Goal: Transaction & Acquisition: Purchase product/service

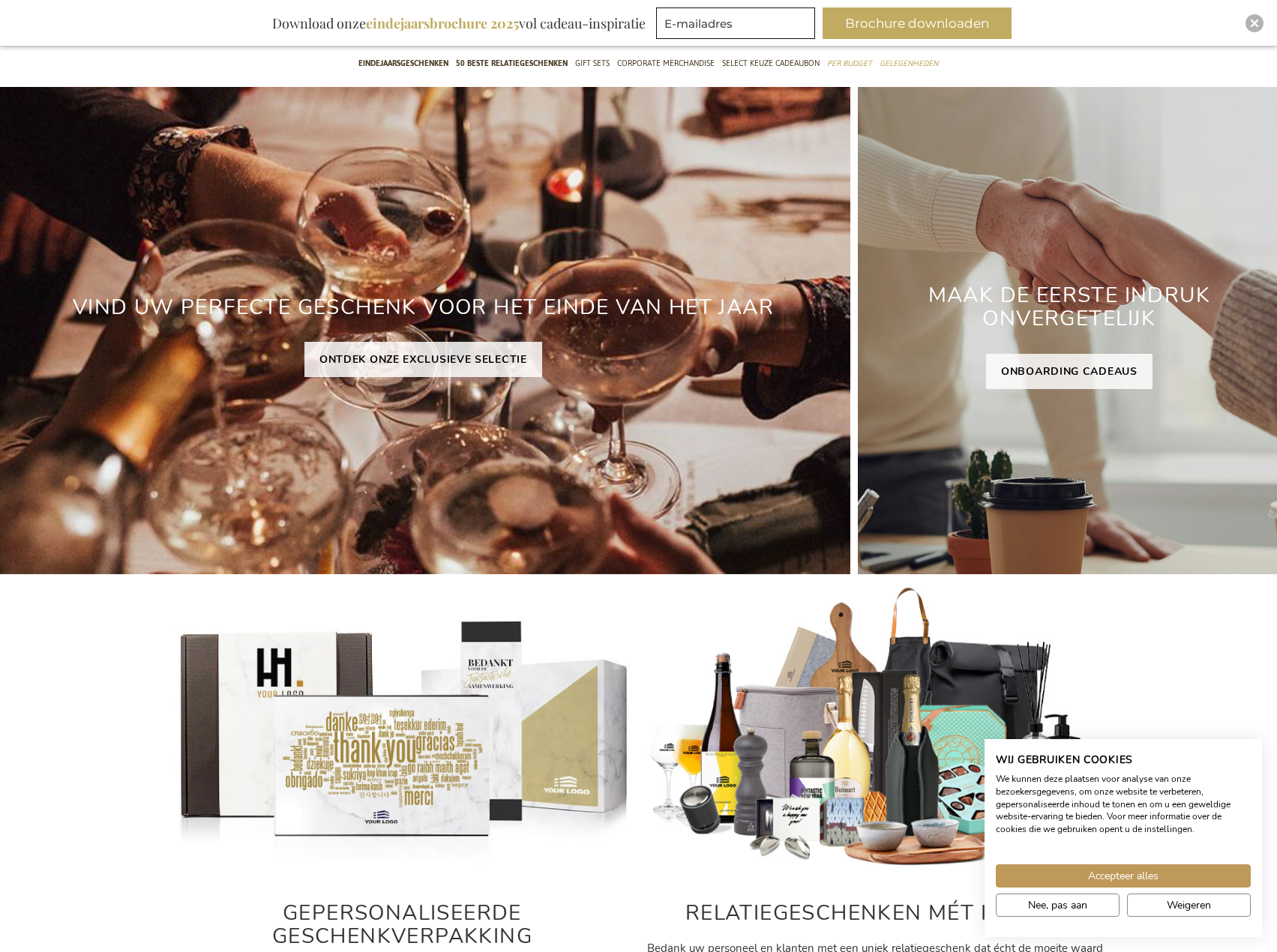
scroll to position [150, 0]
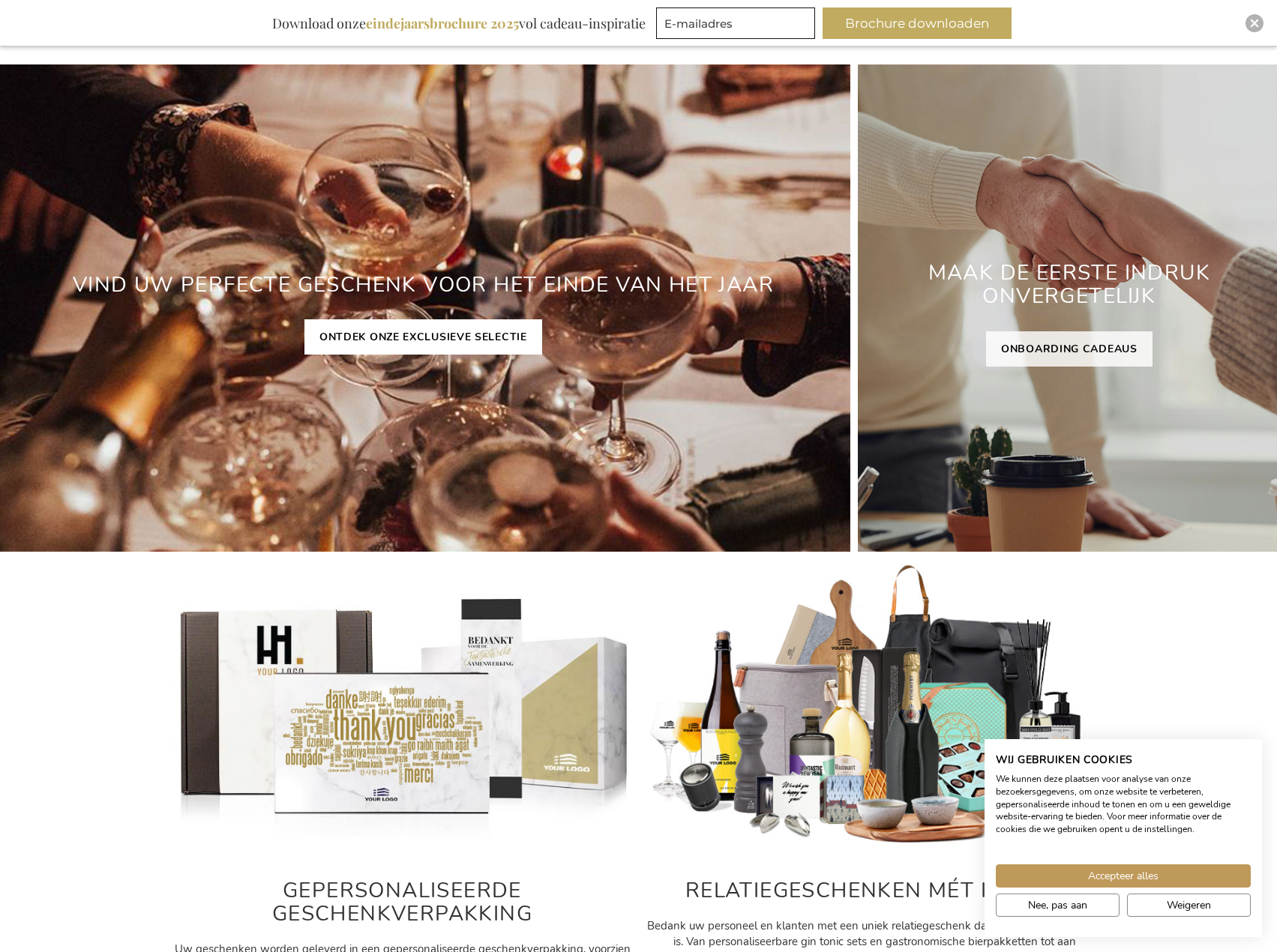
click at [420, 328] on link "ONTDEK ONZE EXCLUSIEVE SELECTIE" at bounding box center [423, 336] width 238 height 35
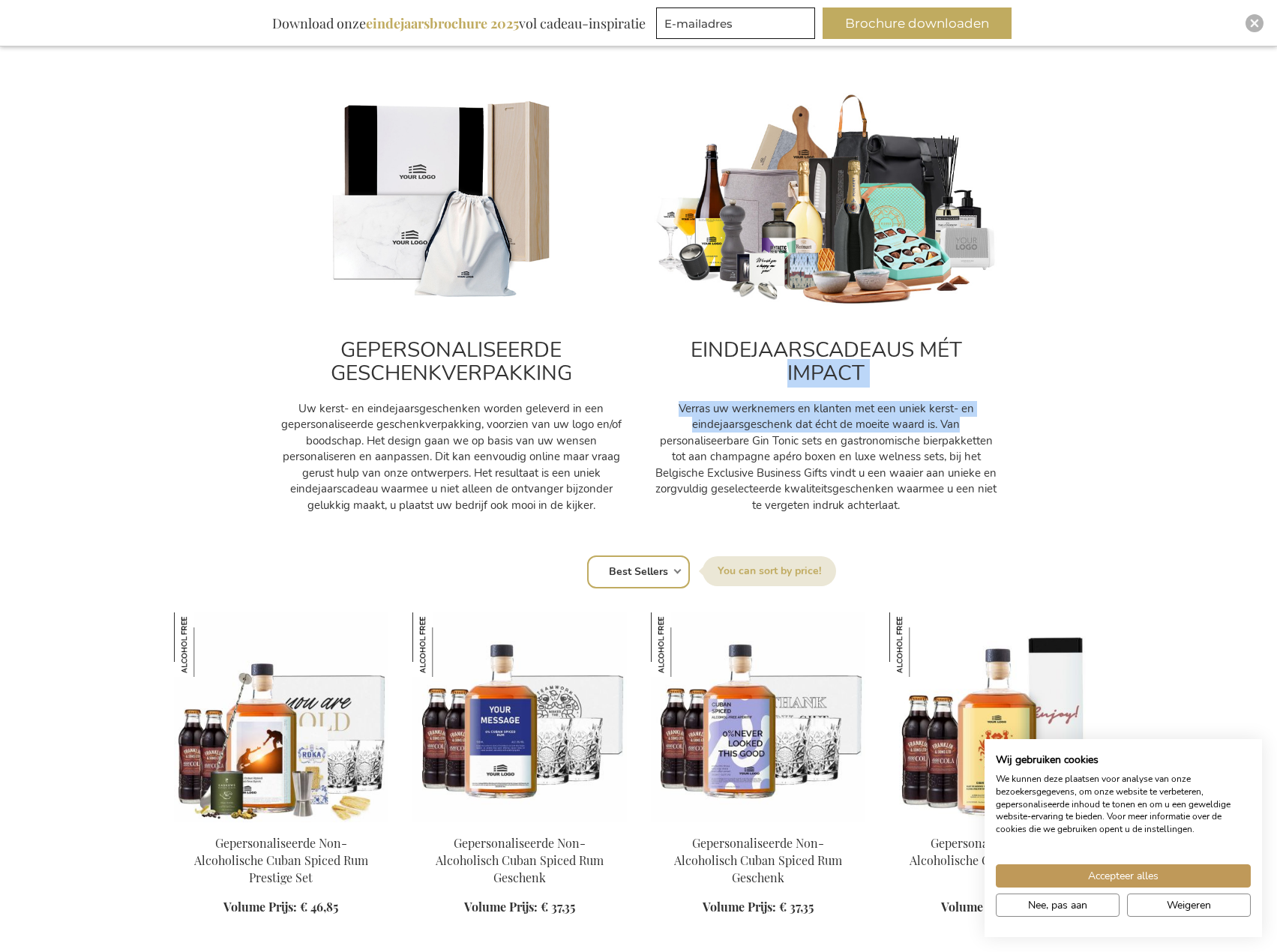
scroll to position [600, 0]
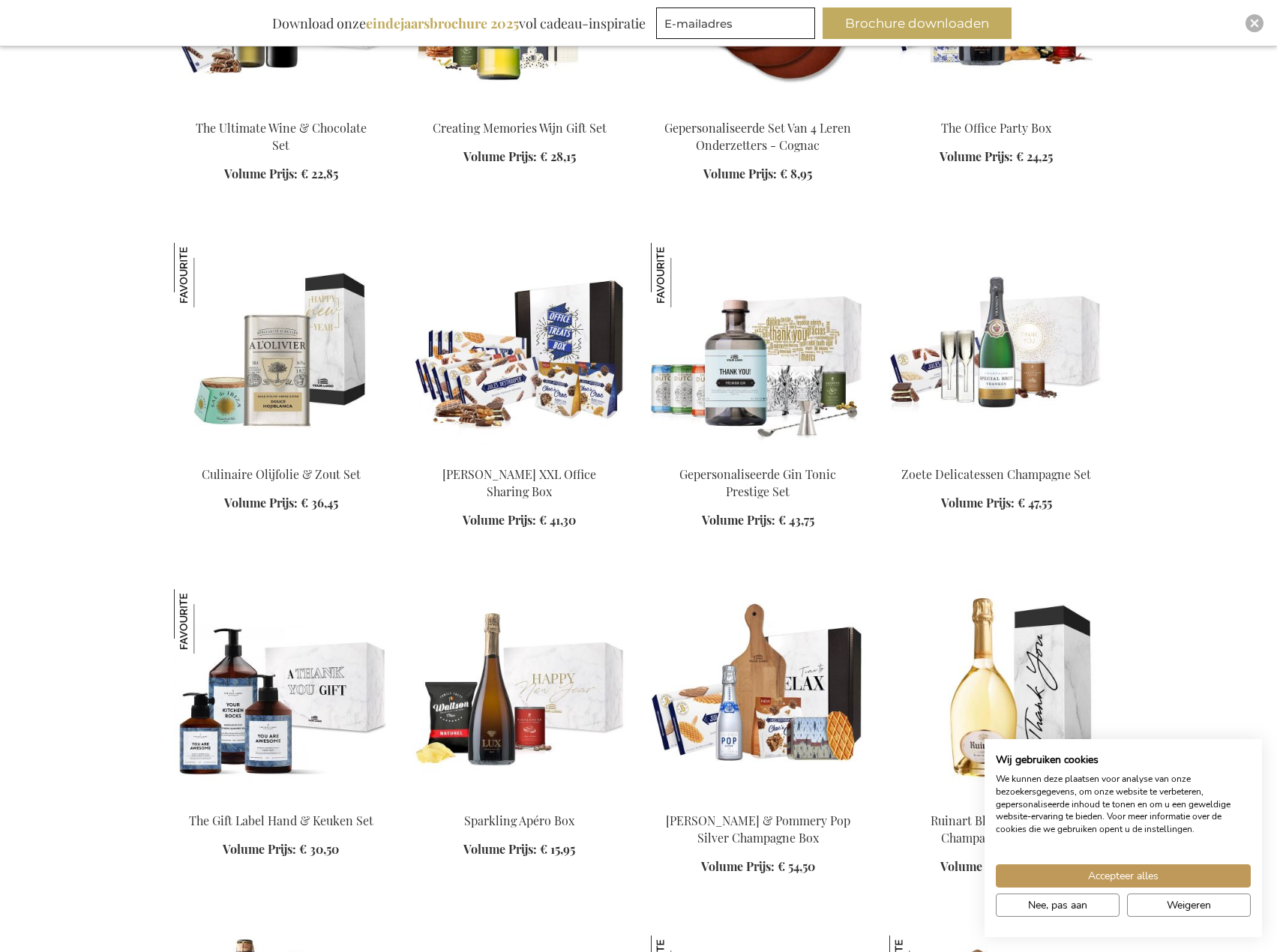
scroll to position [2324, 0]
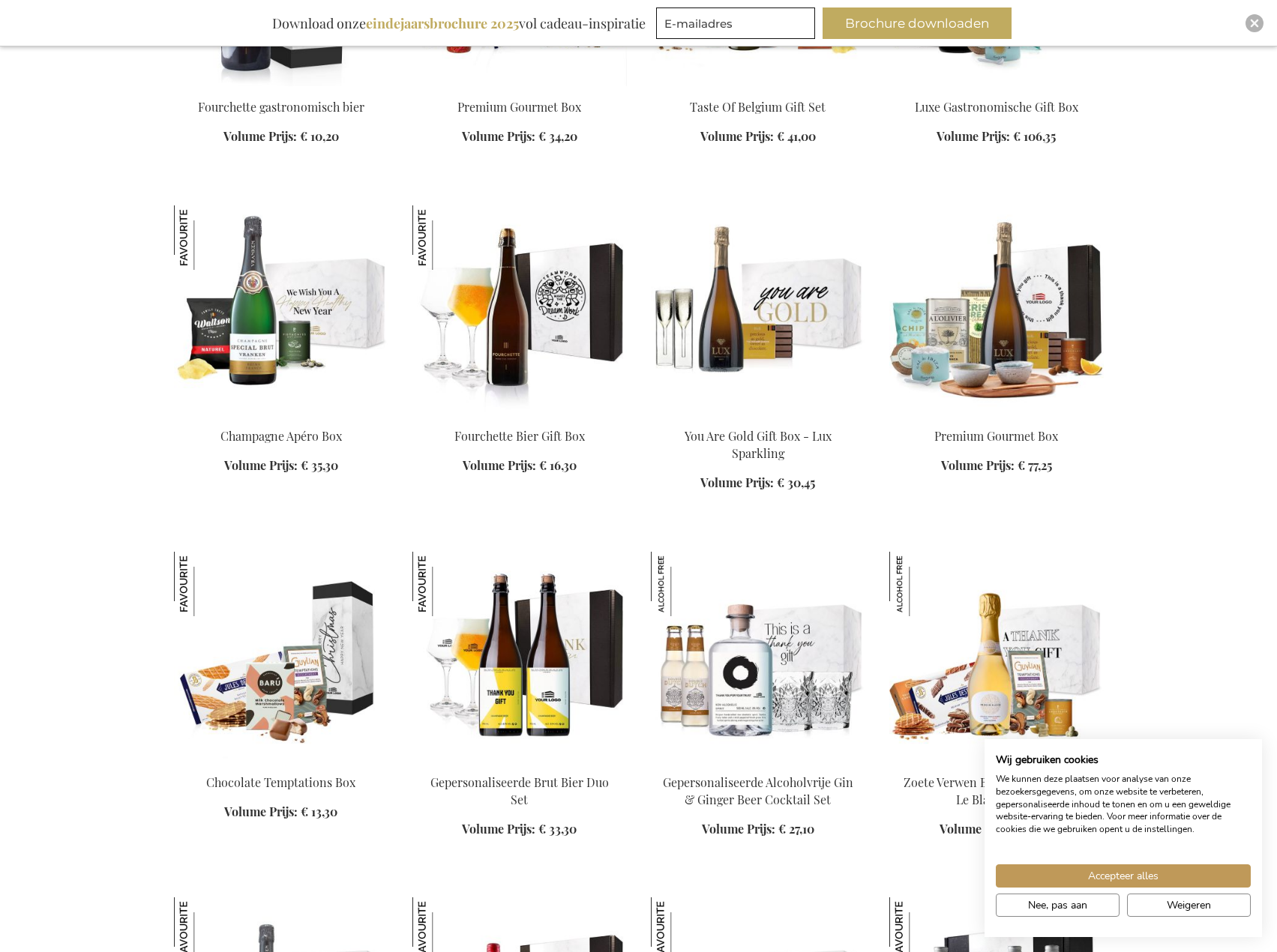
scroll to position [3374, 0]
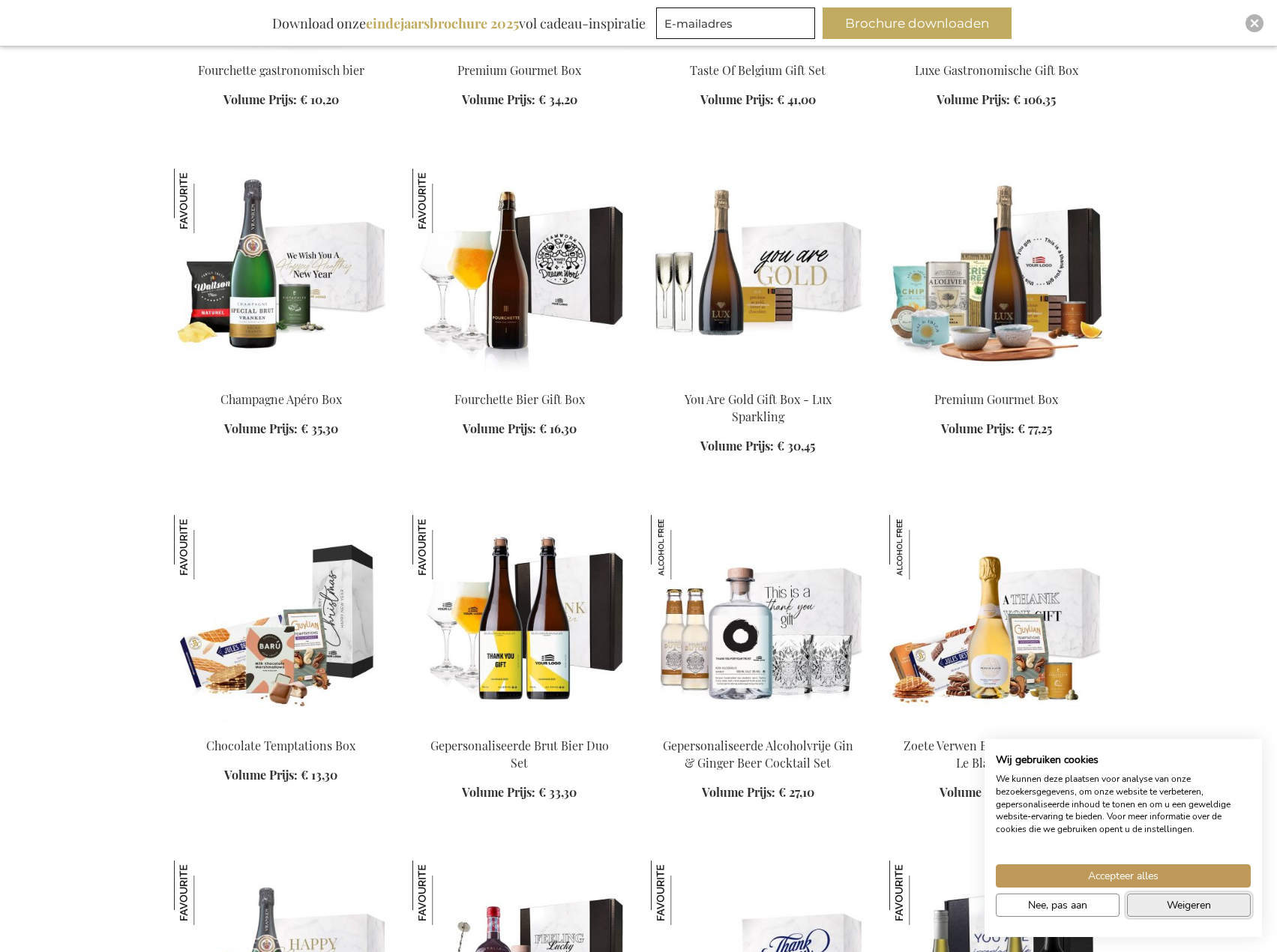
click at [1203, 906] on span "Weigeren" at bounding box center [1189, 905] width 45 height 15
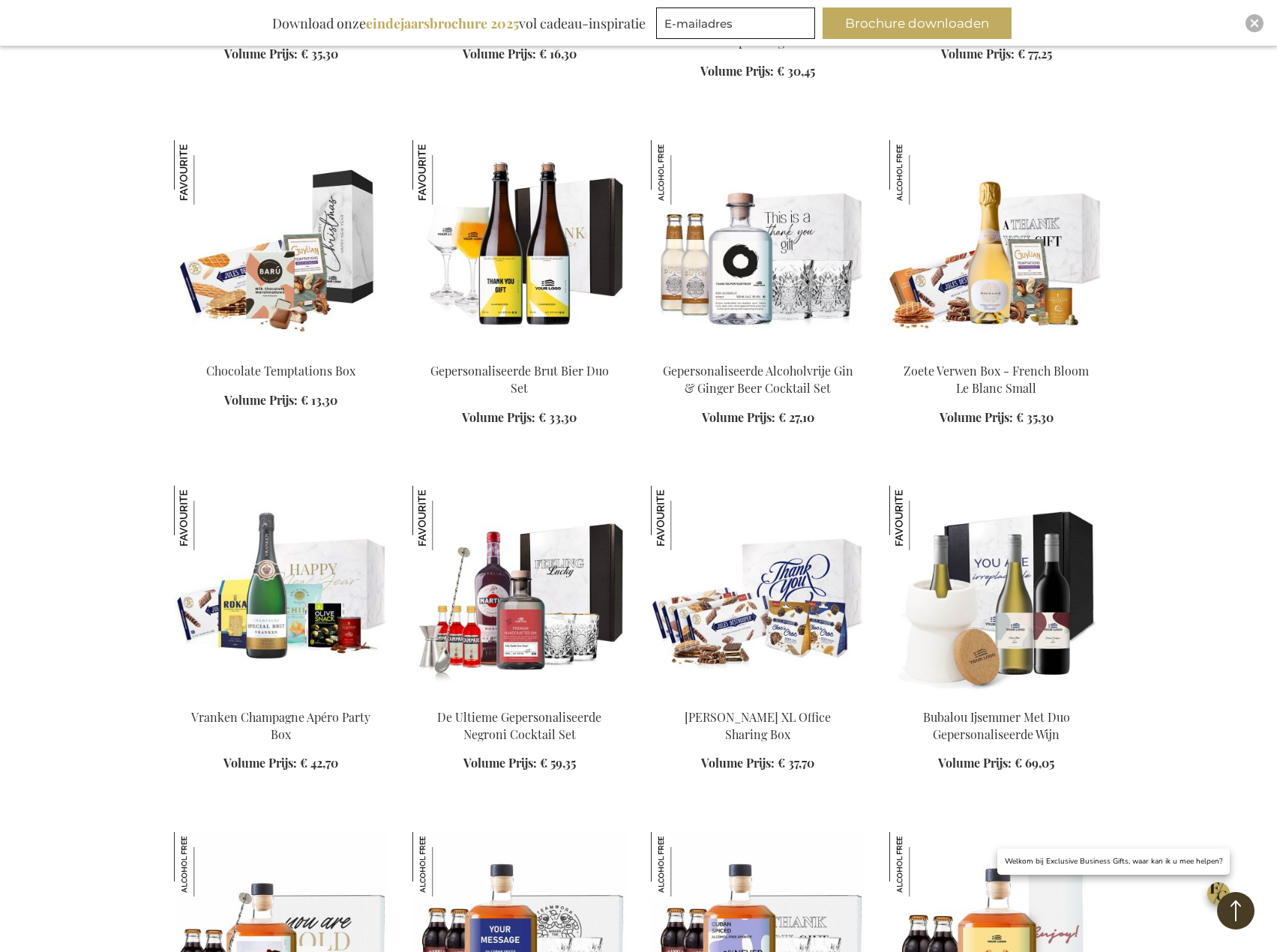
scroll to position [3899, 0]
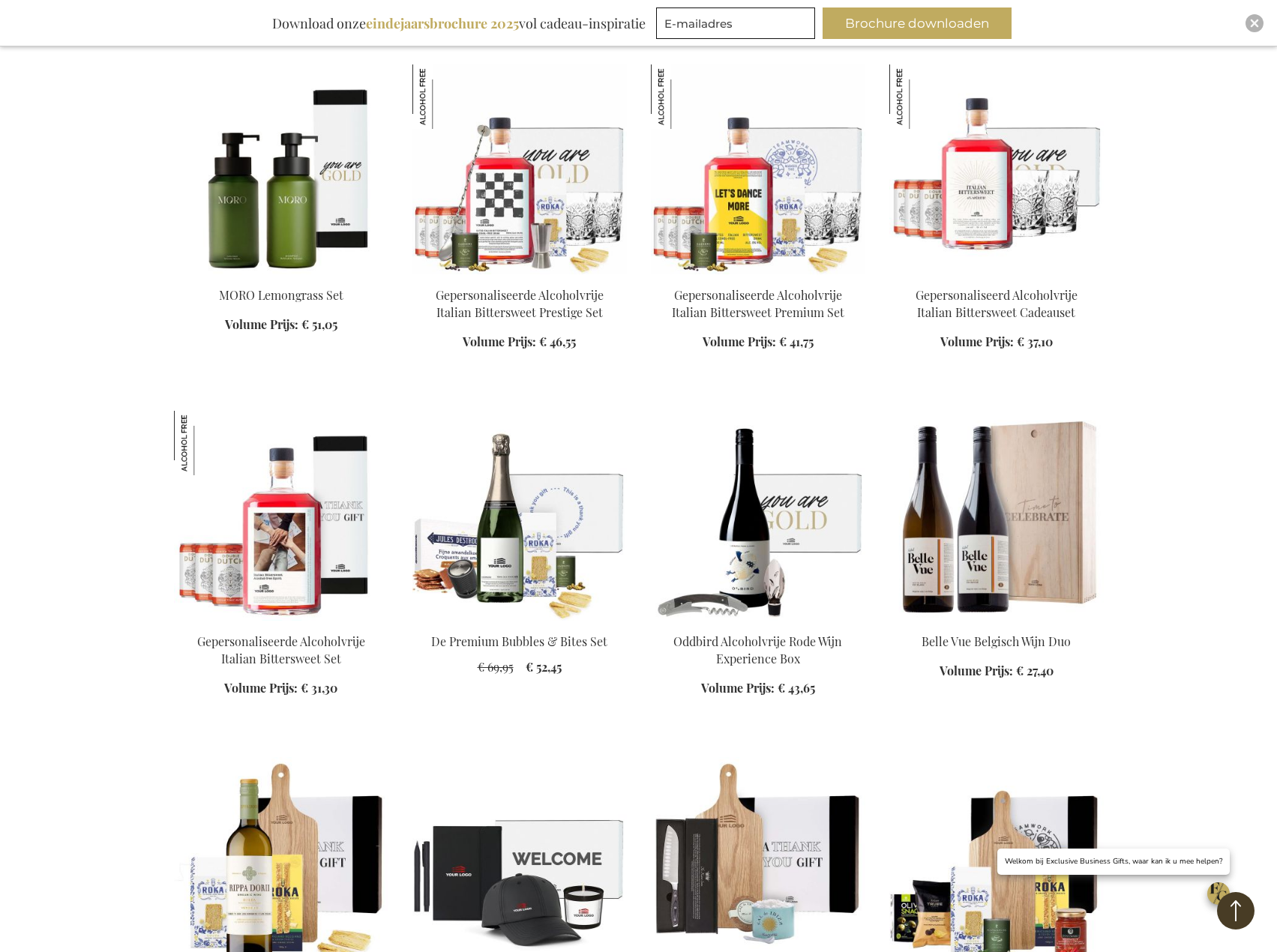
scroll to position [5249, 0]
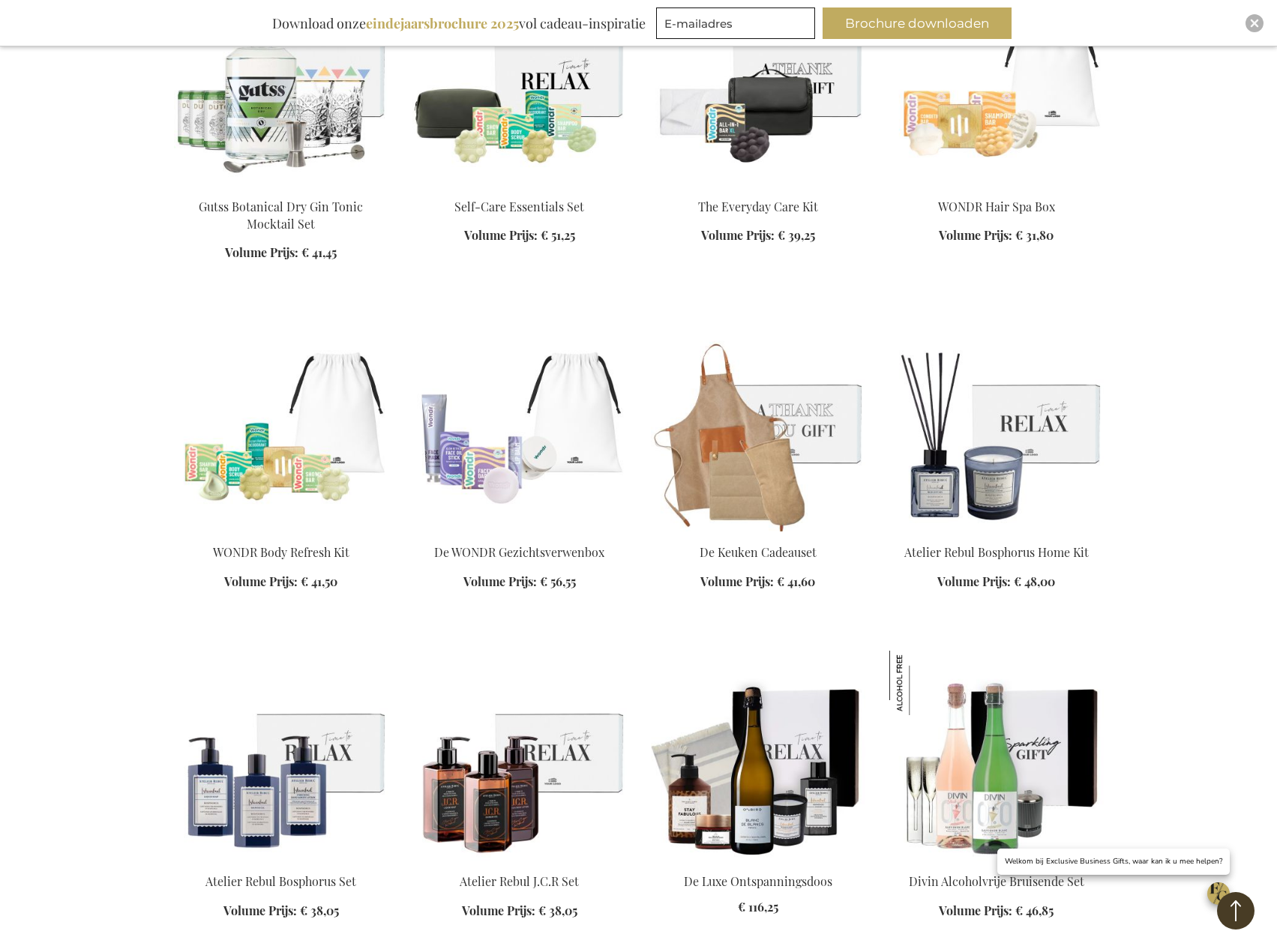
scroll to position [7048, 0]
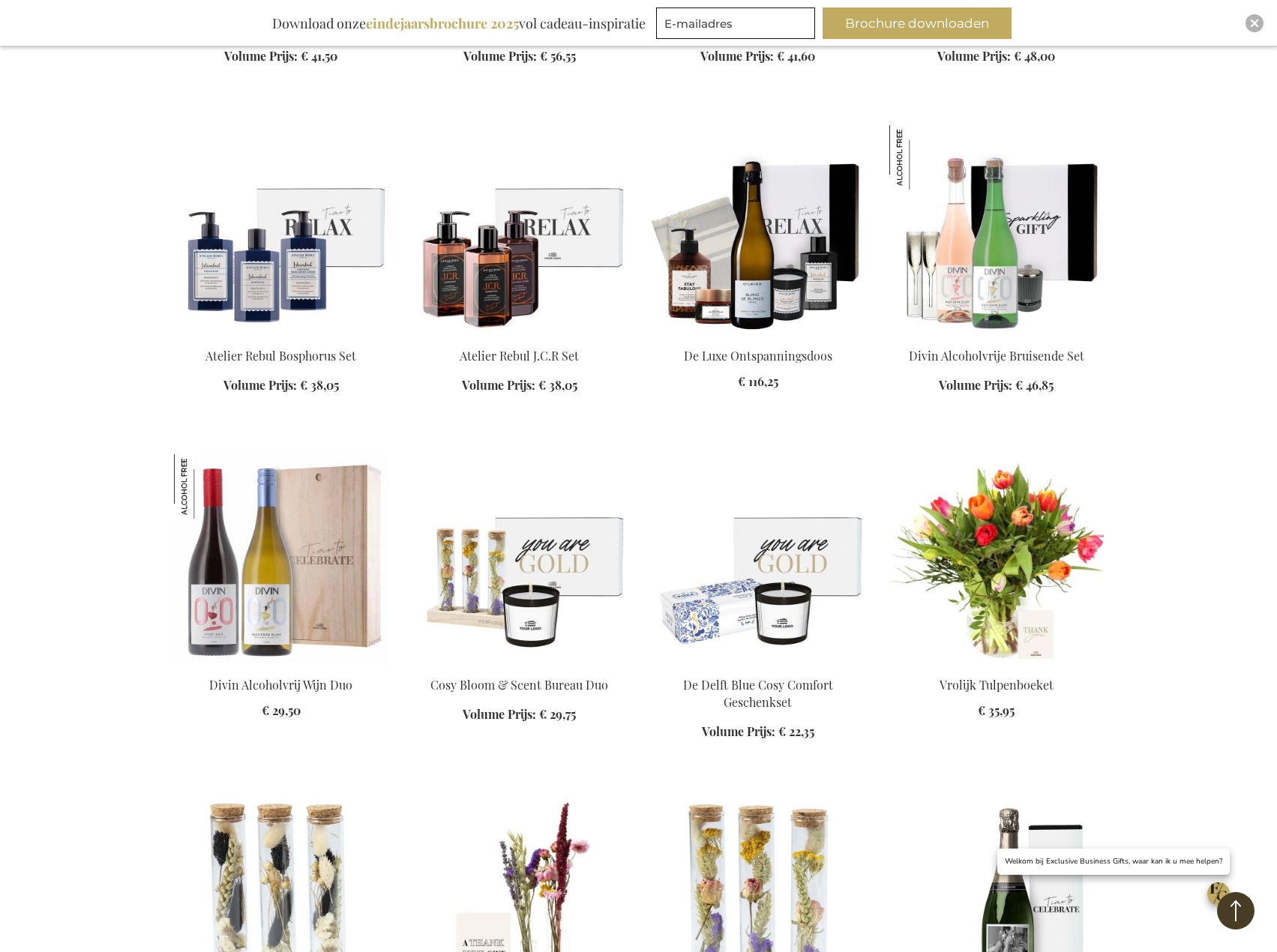
scroll to position [7798, 0]
